Goal: Task Accomplishment & Management: Complete application form

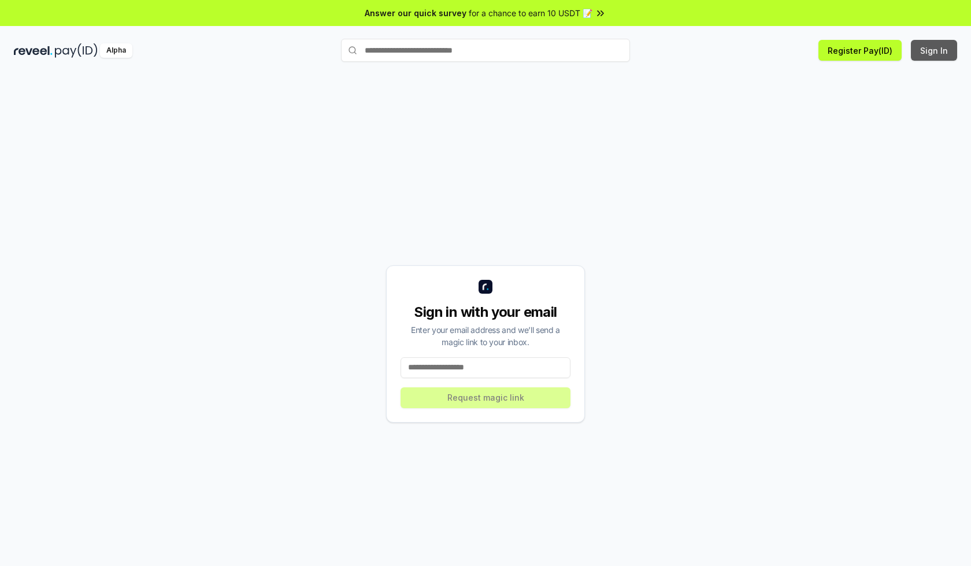
click at [935, 50] on button "Sign In" at bounding box center [934, 50] width 46 height 21
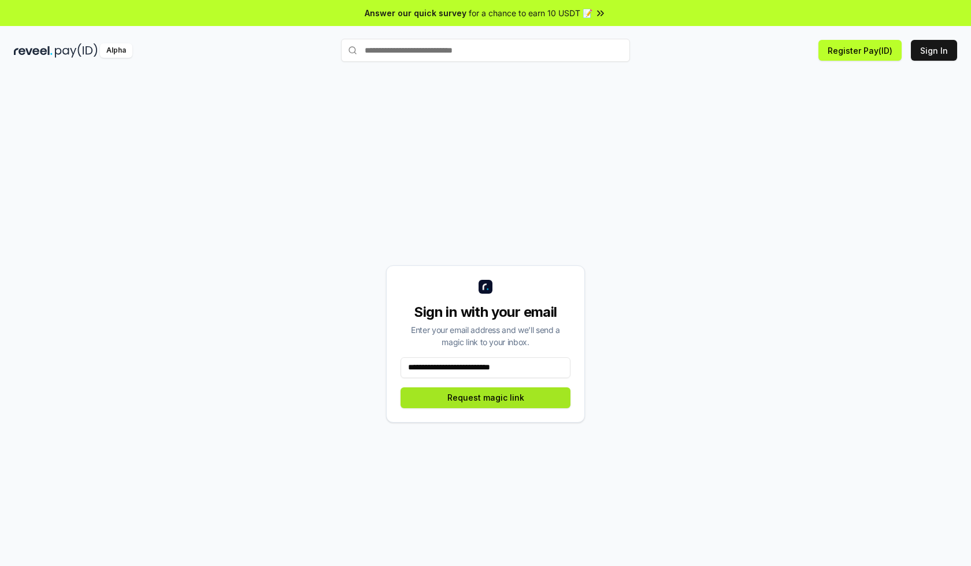
type input "**********"
click at [486, 397] on button "Request magic link" at bounding box center [486, 397] width 170 height 21
